Goal: Find contact information: Find contact information

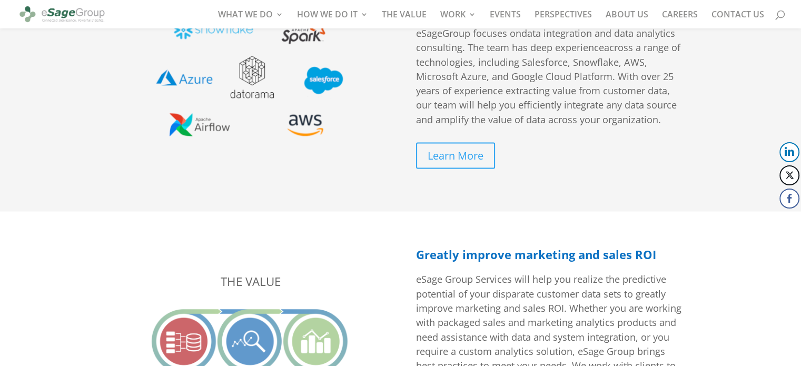
scroll to position [2017, 0]
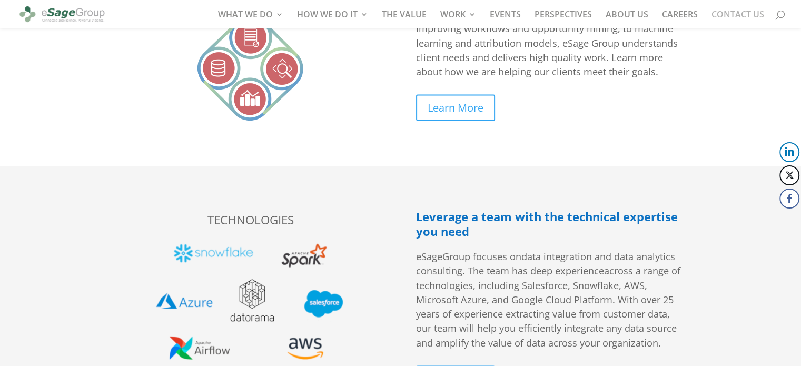
click at [736, 17] on link "CONTACT US" at bounding box center [738, 20] width 53 height 18
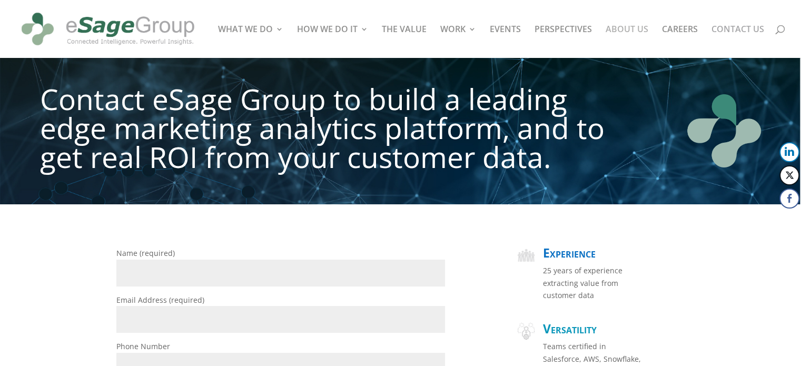
click at [626, 30] on link "ABOUT US" at bounding box center [627, 41] width 43 height 33
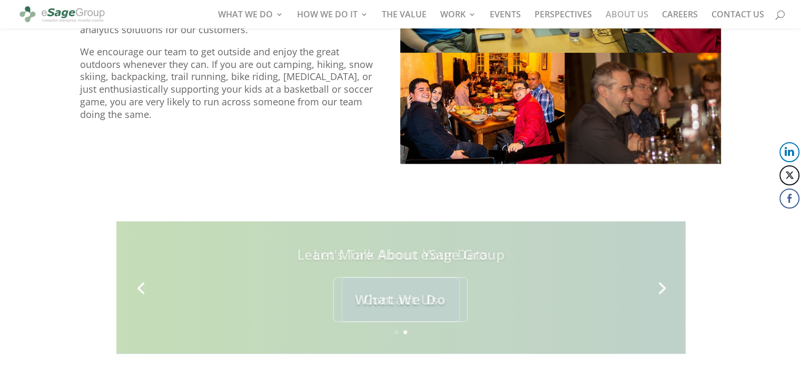
scroll to position [1112, 0]
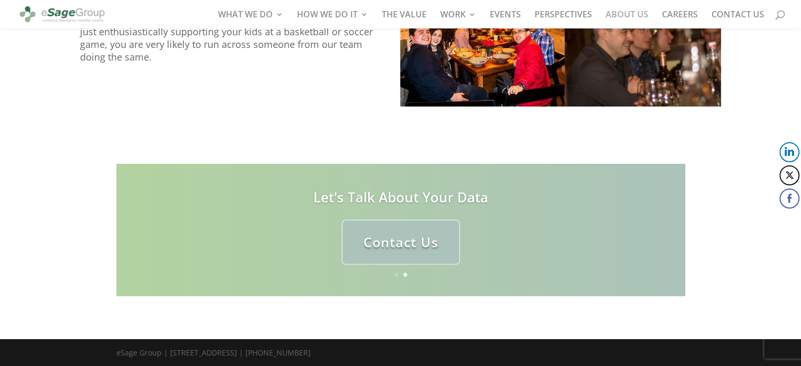
click at [287, 354] on div "eSage Group | [STREET_ADDRESS] | [PHONE_NUMBER]" at bounding box center [213, 356] width 194 height 18
copy div "Seattle,"
